Goal: Register for event/course

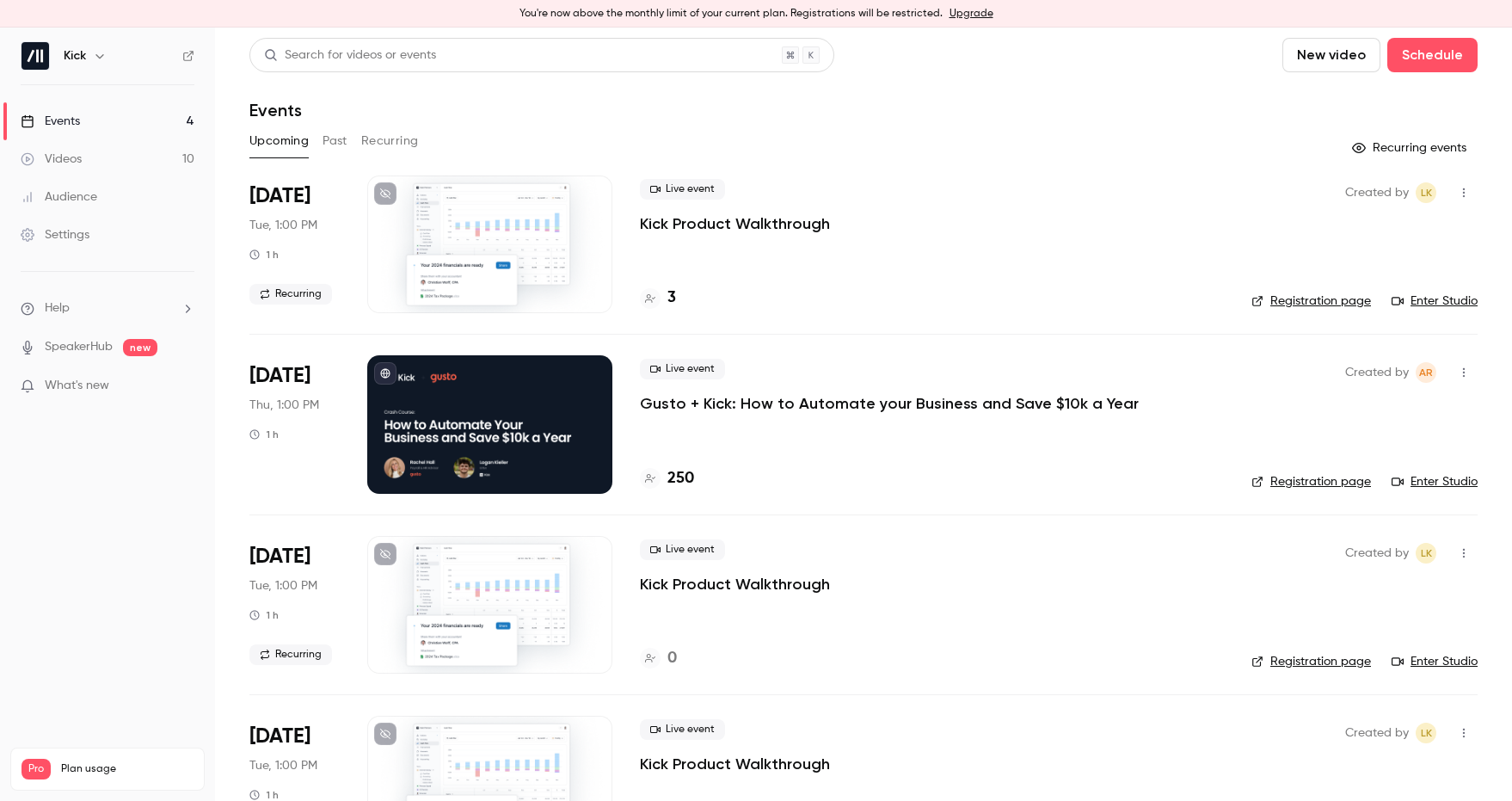
click at [730, 410] on p "Gusto + Kick: How to Automate your Business and Save $10k a Year" at bounding box center [889, 403] width 498 height 21
click at [674, 477] on h4 "250" at bounding box center [680, 479] width 26 height 24
